Goal: Check status

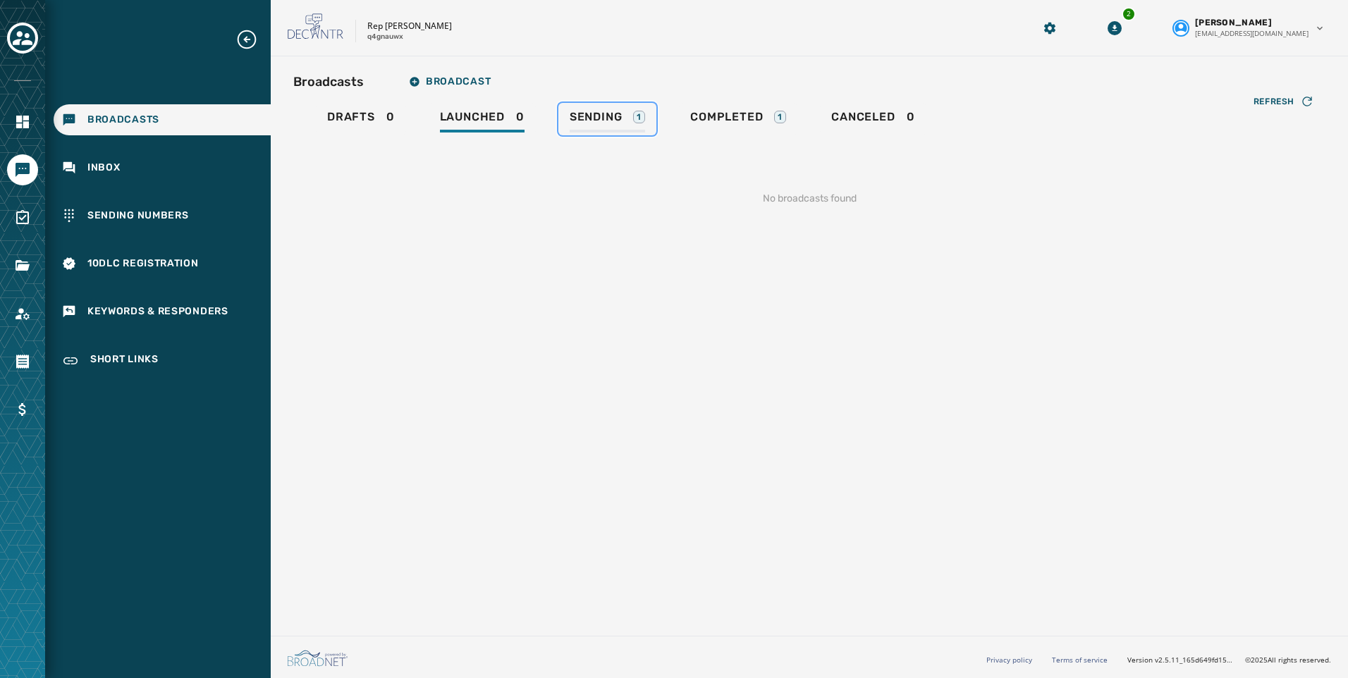
click at [575, 121] on span "Sending" at bounding box center [596, 117] width 53 height 14
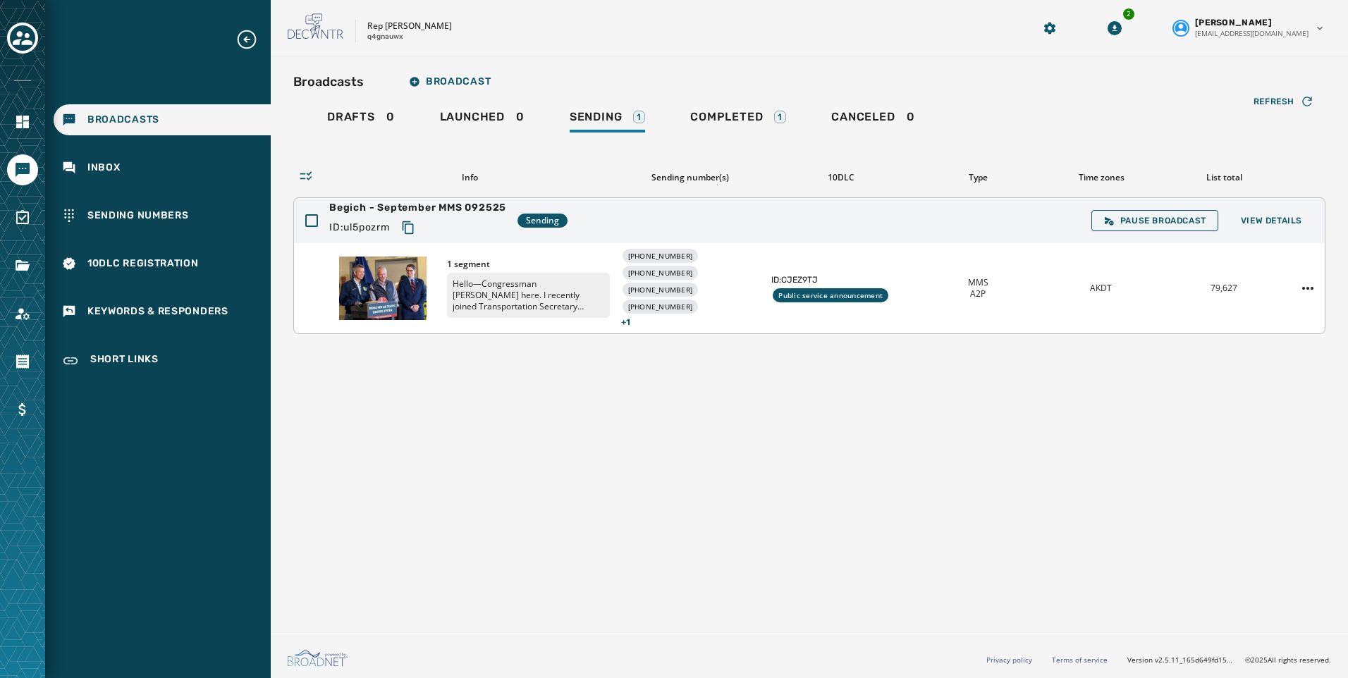
click at [1301, 210] on div "Pause Broadcast View Details" at bounding box center [1202, 220] width 222 height 21
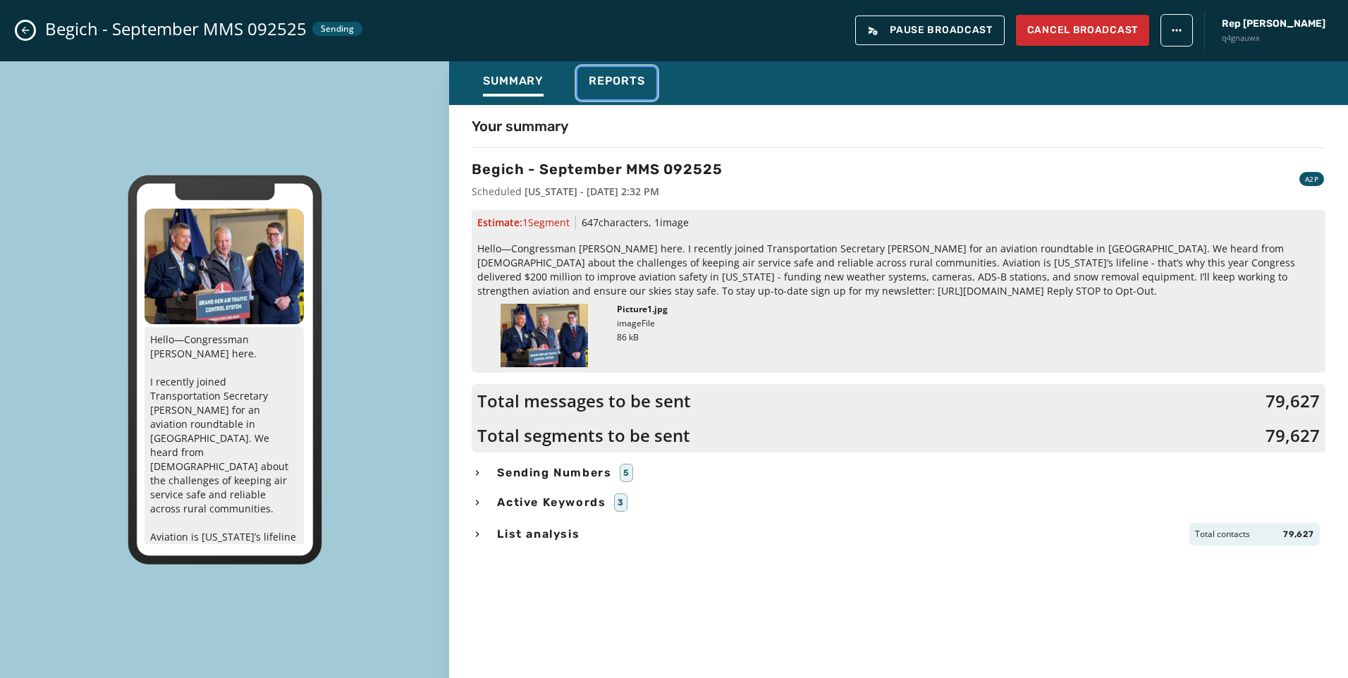
click at [636, 79] on span "Reports" at bounding box center [617, 81] width 56 height 14
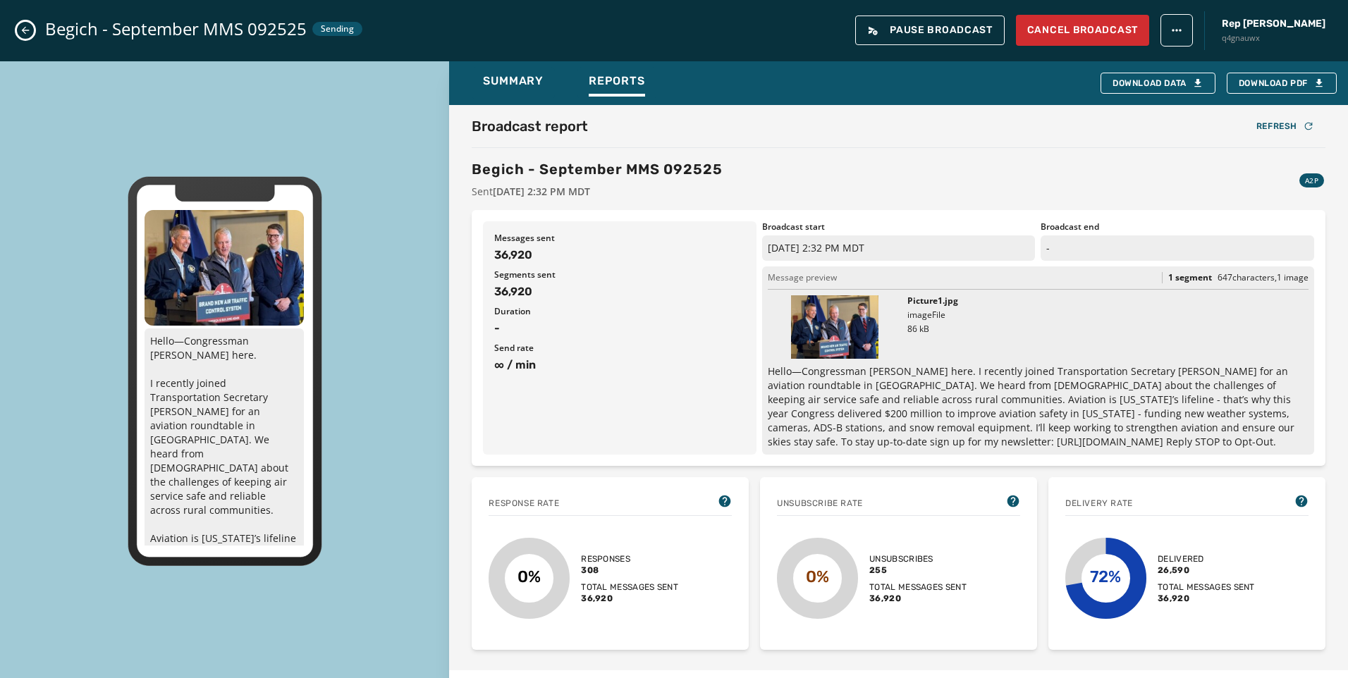
click at [503, 105] on div "Broadcast report Refresh Begich - September MMS 092525 Sent [DATE] 2:32 PM MDT …" at bounding box center [898, 387] width 899 height 565
click at [506, 87] on span "Summary" at bounding box center [513, 81] width 61 height 14
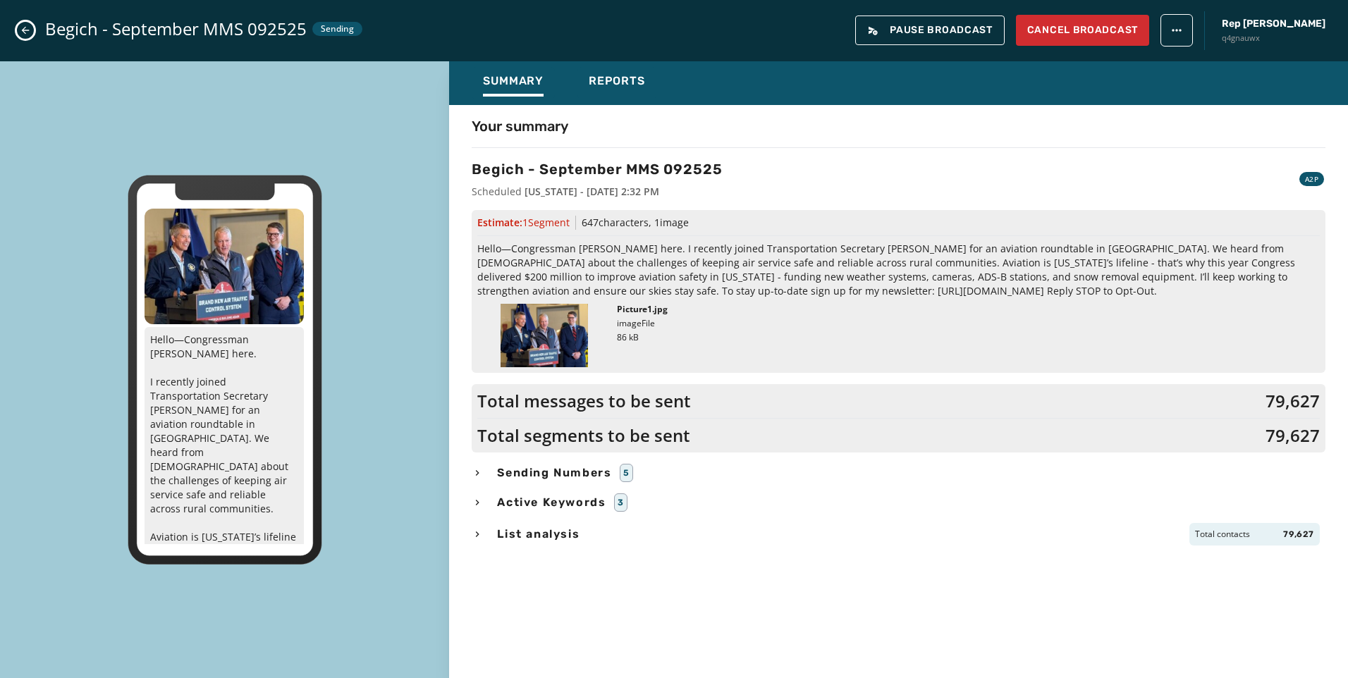
click at [484, 485] on div "Your summary Begich - September MMS 092525 Scheduled [US_STATE] - [DATE] 2:32 P…" at bounding box center [898, 387] width 899 height 543
click at [482, 474] on icon "button" at bounding box center [477, 472] width 11 height 11
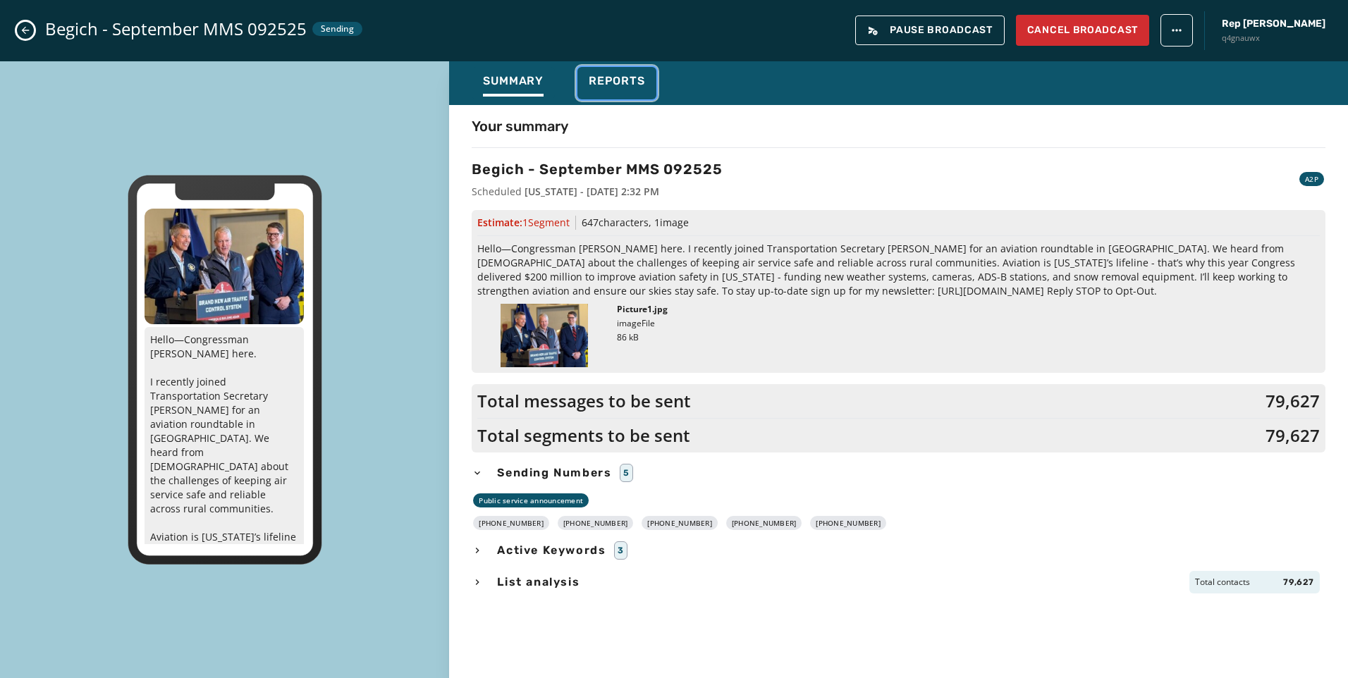
click at [633, 79] on span "Reports" at bounding box center [617, 81] width 56 height 14
